Goal: Transaction & Acquisition: Purchase product/service

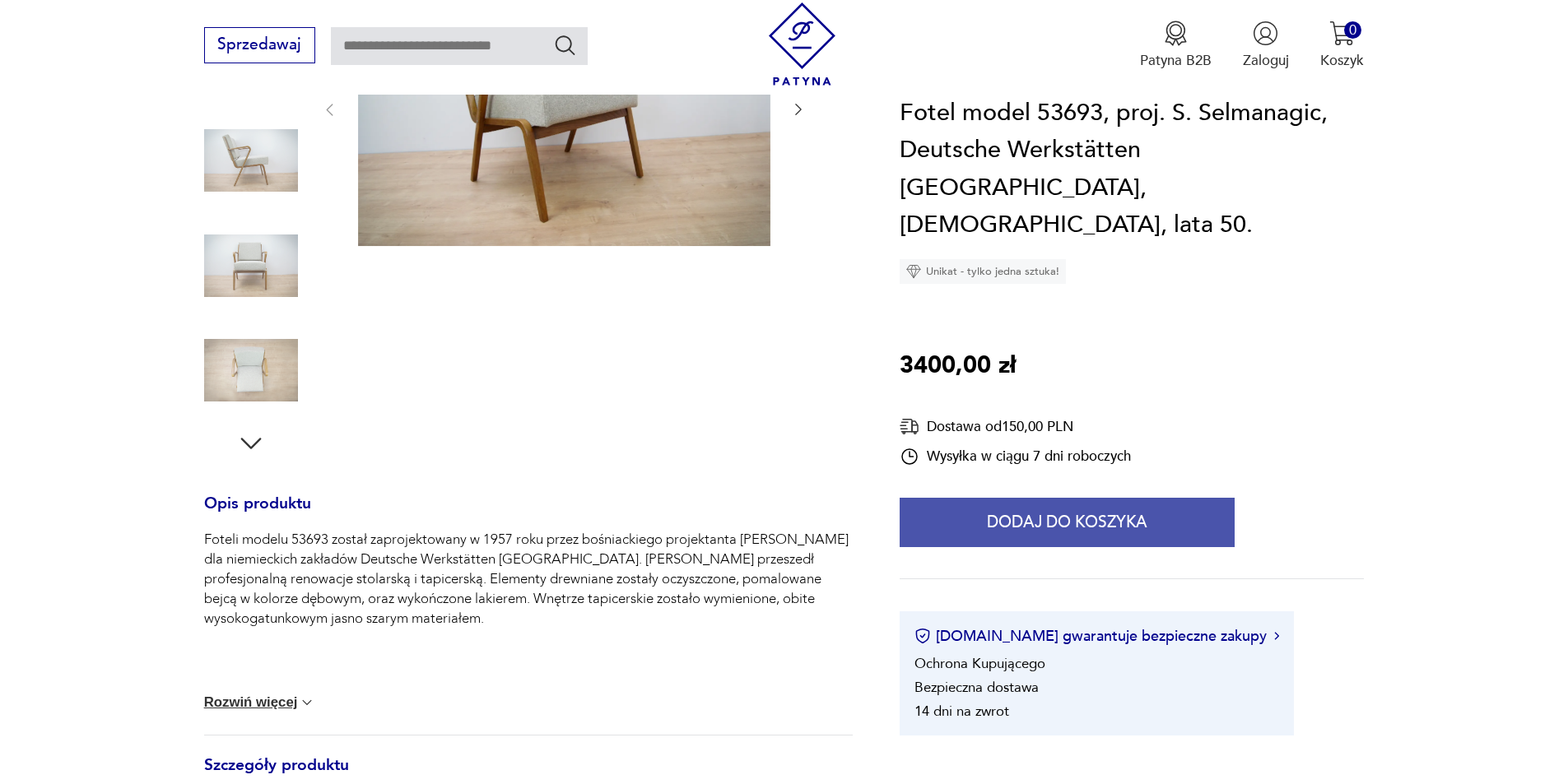
click at [1042, 498] on button "Dodaj do koszyka" at bounding box center [1067, 523] width 335 height 50
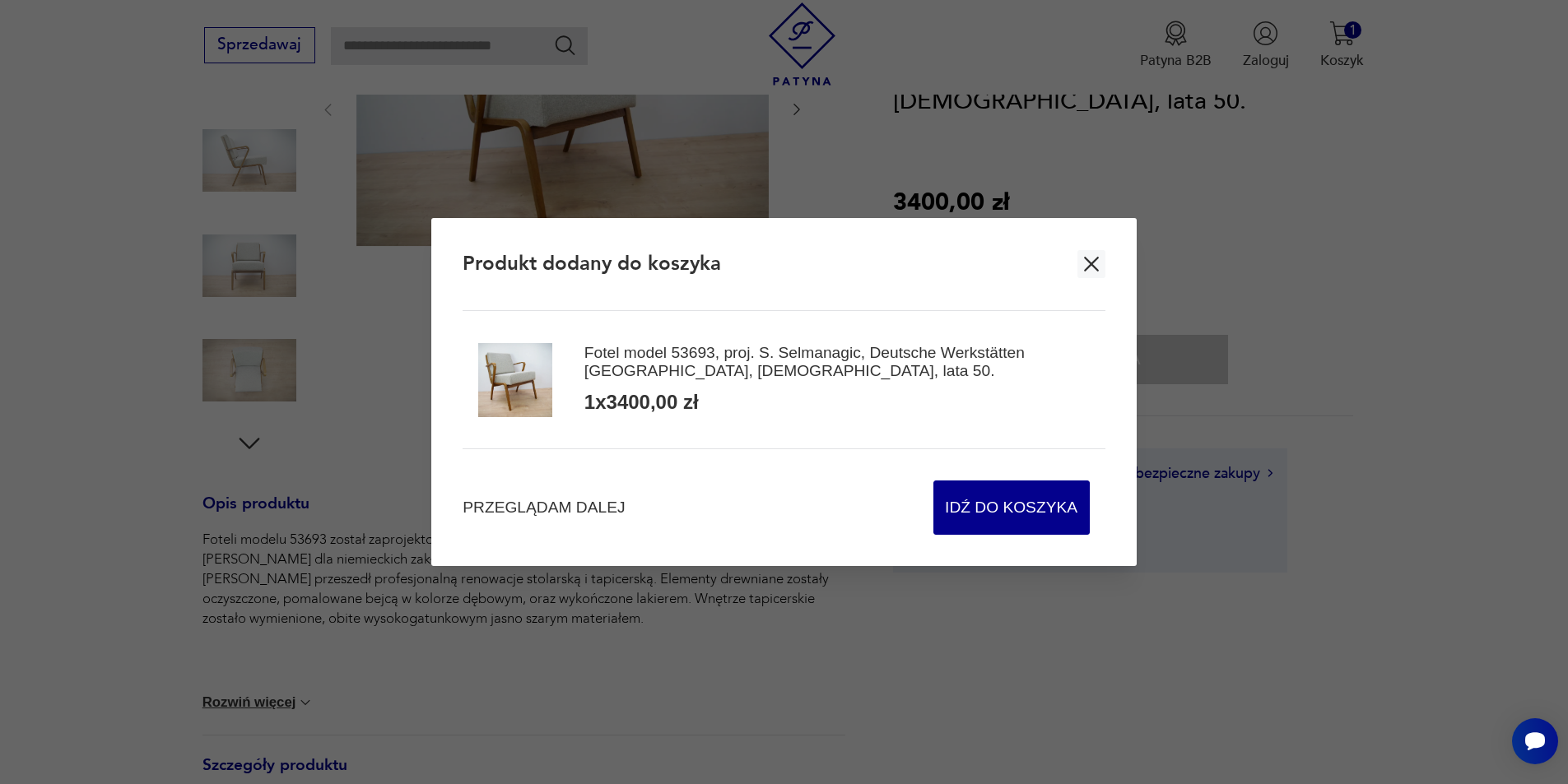
click at [1081, 278] on button "button" at bounding box center [1091, 264] width 28 height 28
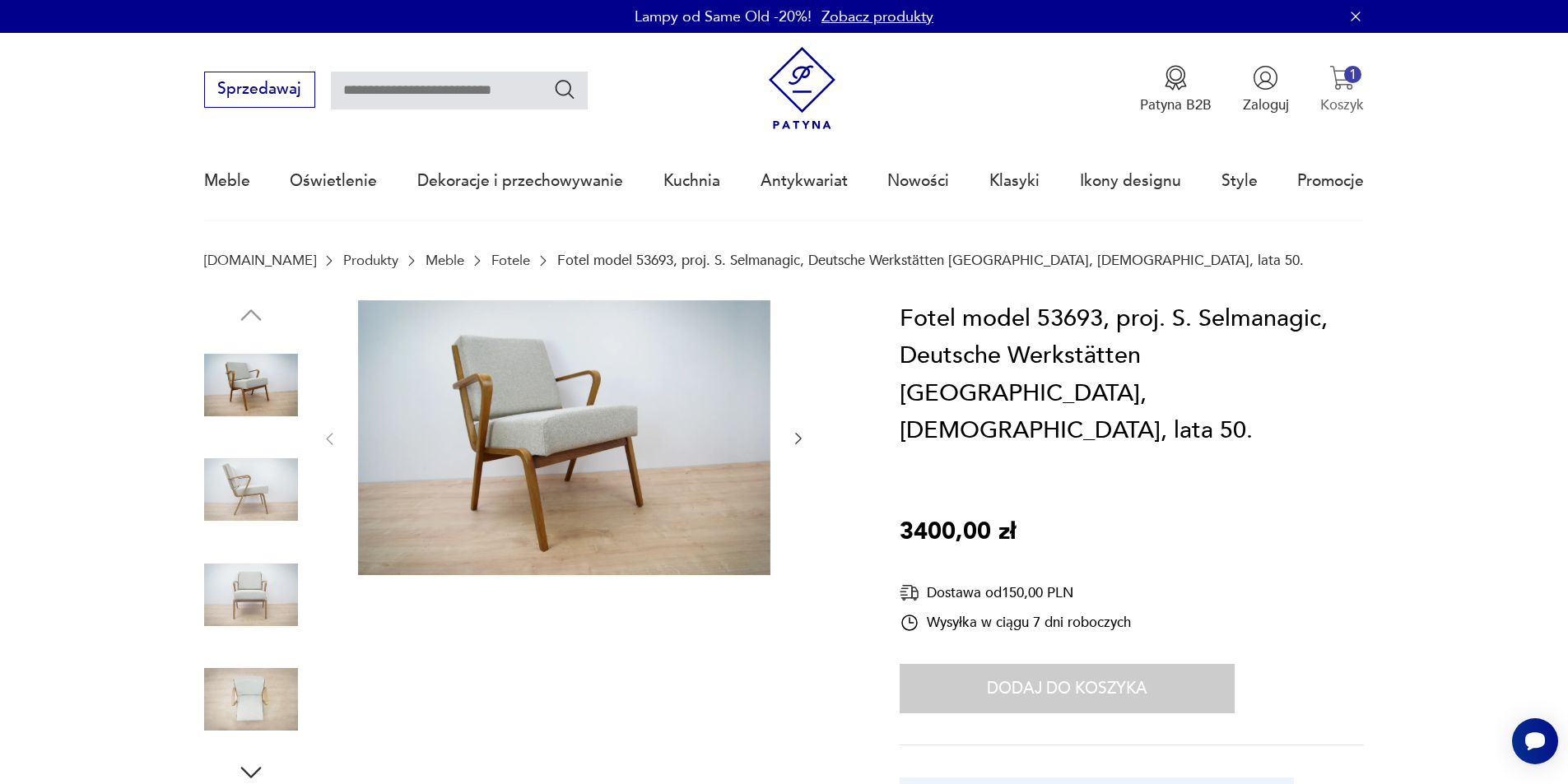
click at [1339, 70] on img "button" at bounding box center [1342, 77] width 26 height 26
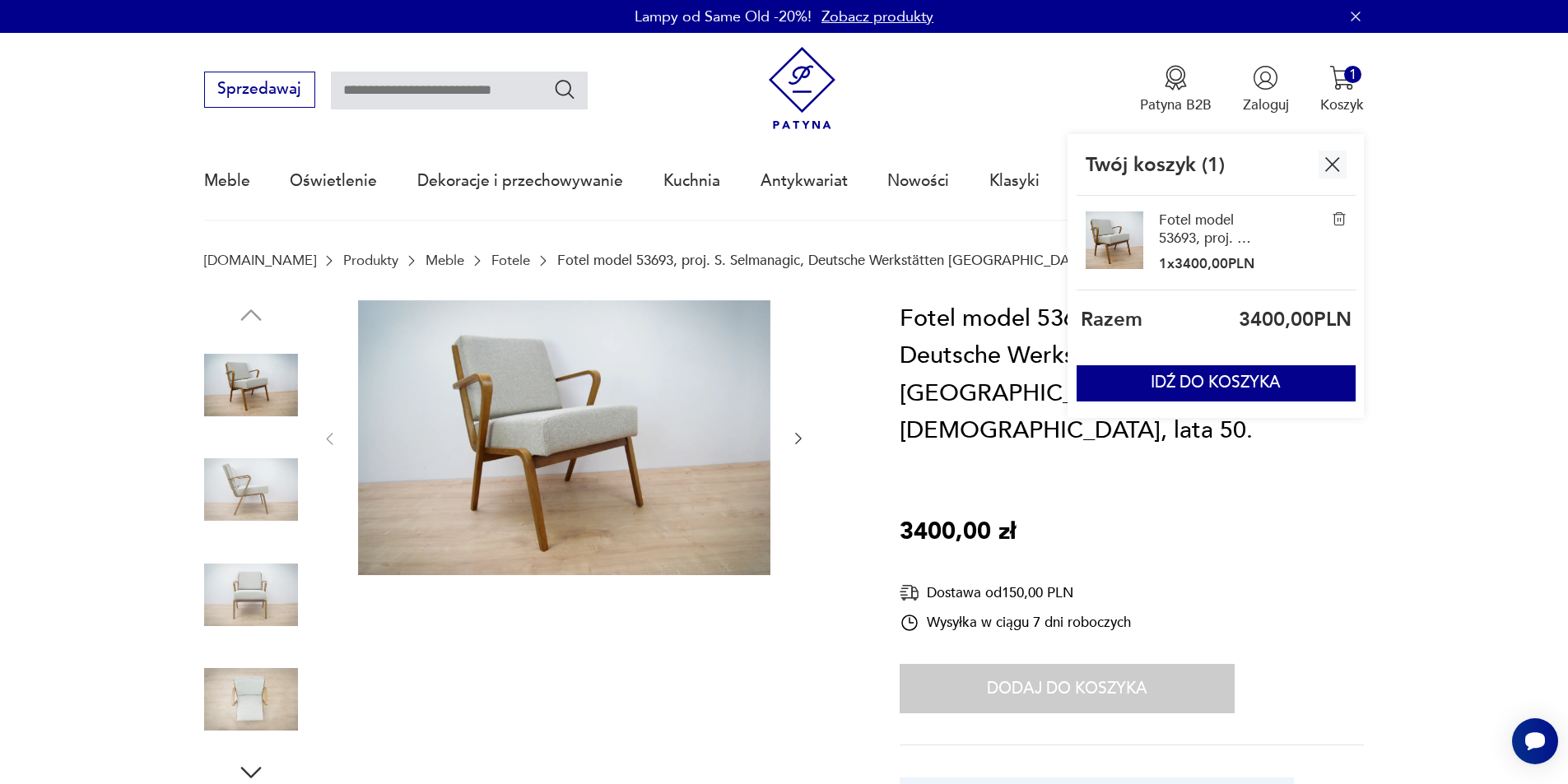
click at [1330, 174] on img "button" at bounding box center [1333, 164] width 26 height 26
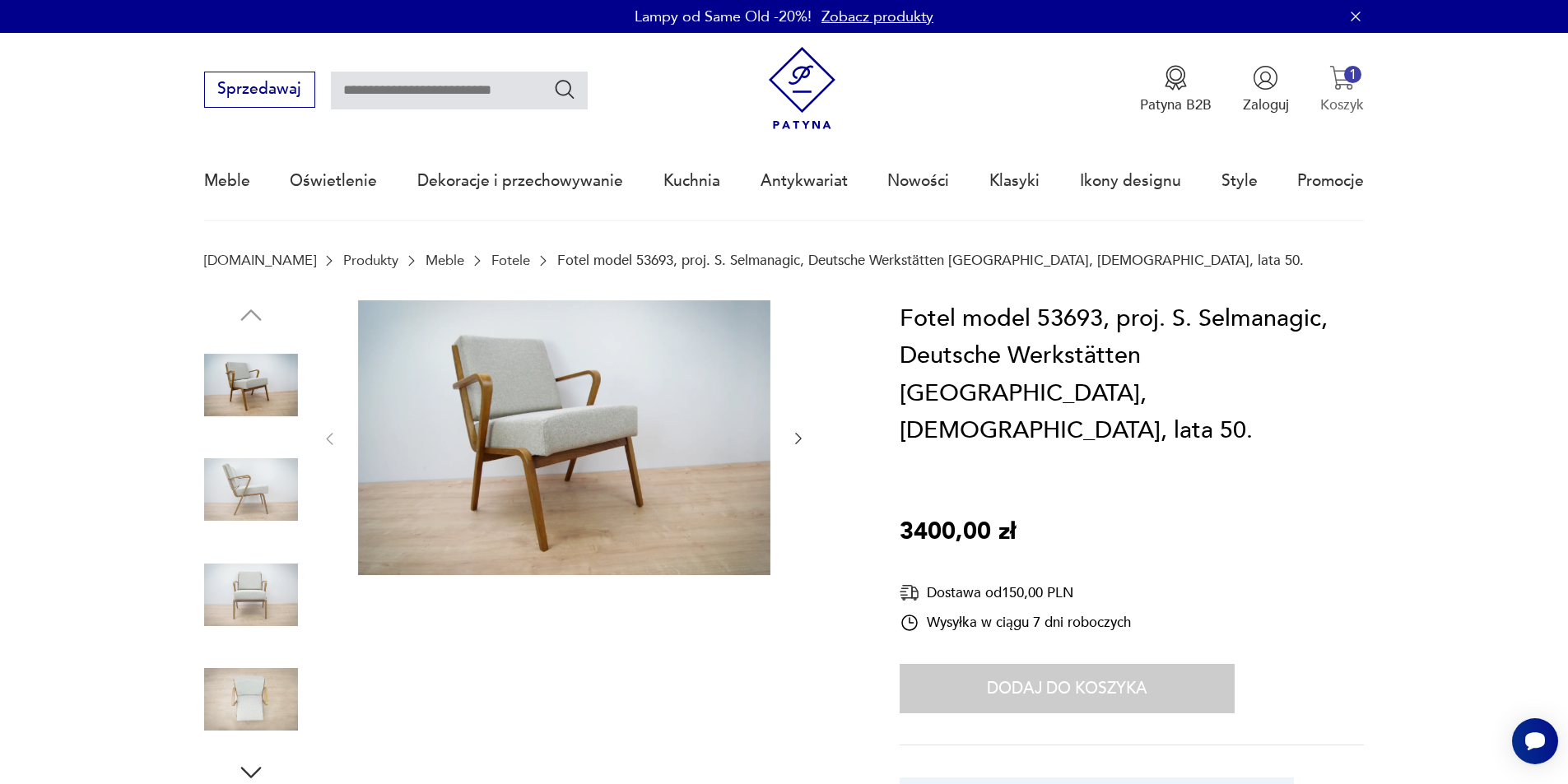
click at [1363, 82] on button "1 Koszyk" at bounding box center [1342, 89] width 43 height 50
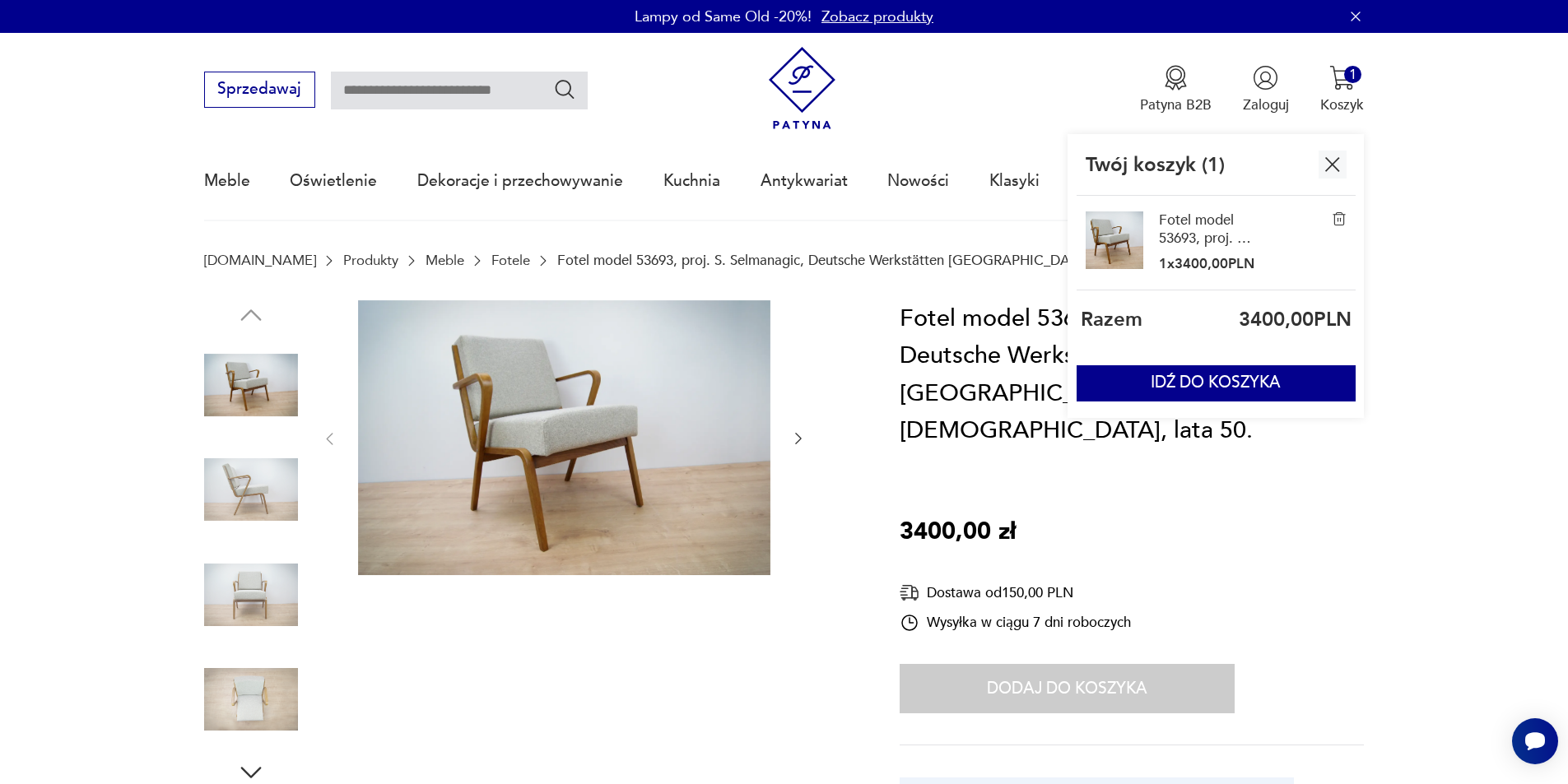
click at [1329, 226] on div "Fotel model 53693, proj. S. Selmanagic, Deutsche Werkstätten [GEOGRAPHIC_DATA],…" at bounding box center [1215, 243] width 278 height 95
click at [1336, 224] on img at bounding box center [1339, 219] width 15 height 15
